Goal: Transaction & Acquisition: Book appointment/travel/reservation

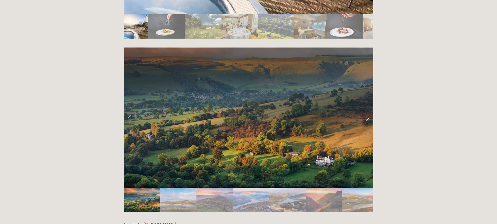
scroll to position [1043, 0]
click at [367, 110] on link "Next Slide" at bounding box center [367, 118] width 11 height 16
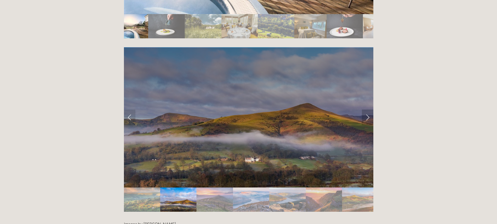
click at [367, 110] on link "Next Slide" at bounding box center [367, 118] width 11 height 16
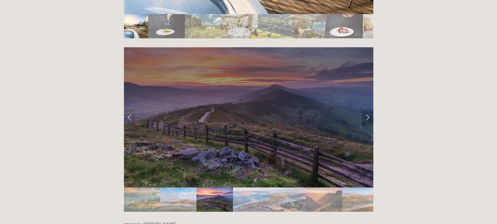
click at [367, 110] on link "Next Slide" at bounding box center [367, 118] width 11 height 16
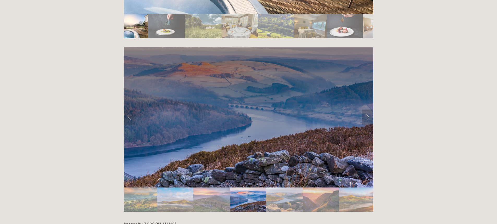
click at [367, 110] on link "Next Slide" at bounding box center [367, 118] width 11 height 16
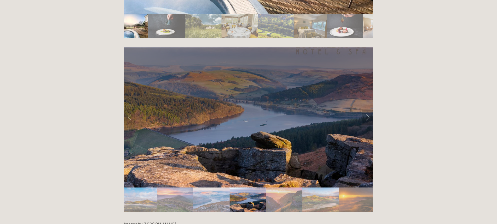
click at [367, 110] on link "Next Slide" at bounding box center [367, 118] width 11 height 16
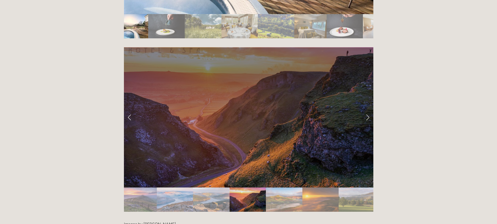
click at [367, 110] on link "Next Slide" at bounding box center [367, 118] width 11 height 16
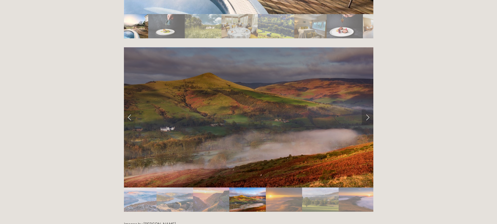
click at [367, 110] on link "Next Slide" at bounding box center [367, 118] width 11 height 16
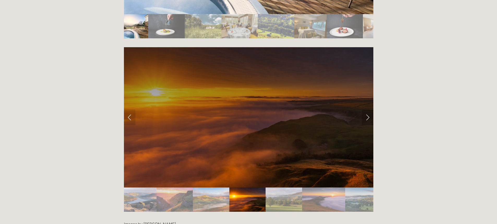
click at [367, 110] on link "Next Slide" at bounding box center [367, 118] width 11 height 16
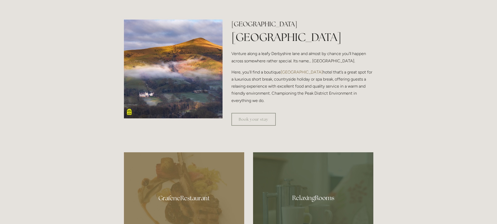
scroll to position [209, 0]
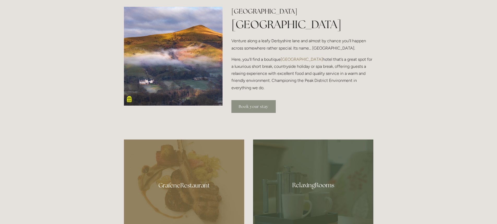
click at [263, 108] on link "Book your stay" at bounding box center [253, 106] width 44 height 13
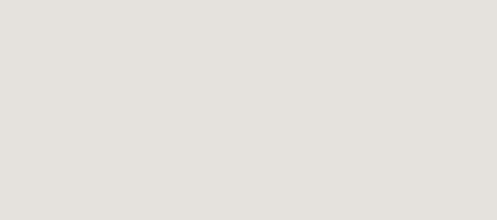
scroll to position [626, 0]
